Goal: Information Seeking & Learning: Learn about a topic

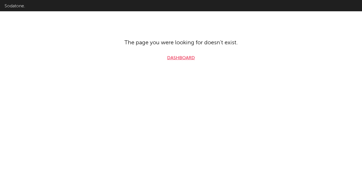
click at [184, 57] on link "Dashboard" at bounding box center [181, 58] width 28 height 7
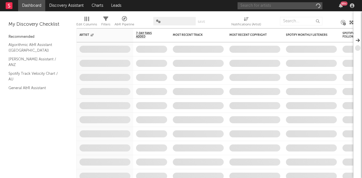
click at [253, 4] on input "text" at bounding box center [280, 5] width 85 height 7
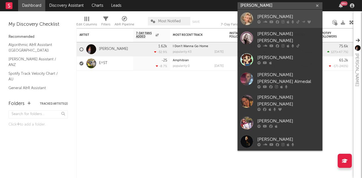
type input "[PERSON_NAME]"
click at [279, 24] on link "[PERSON_NAME]" at bounding box center [280, 19] width 85 height 18
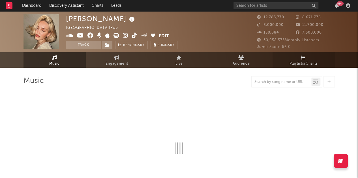
click at [300, 56] on link "Playlists/Charts" at bounding box center [303, 60] width 62 height 16
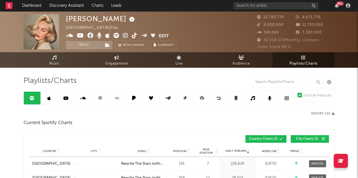
click at [304, 139] on span "City Charts ( 5 )" at bounding box center [307, 139] width 26 height 3
